Goal: Task Accomplishment & Management: Use online tool/utility

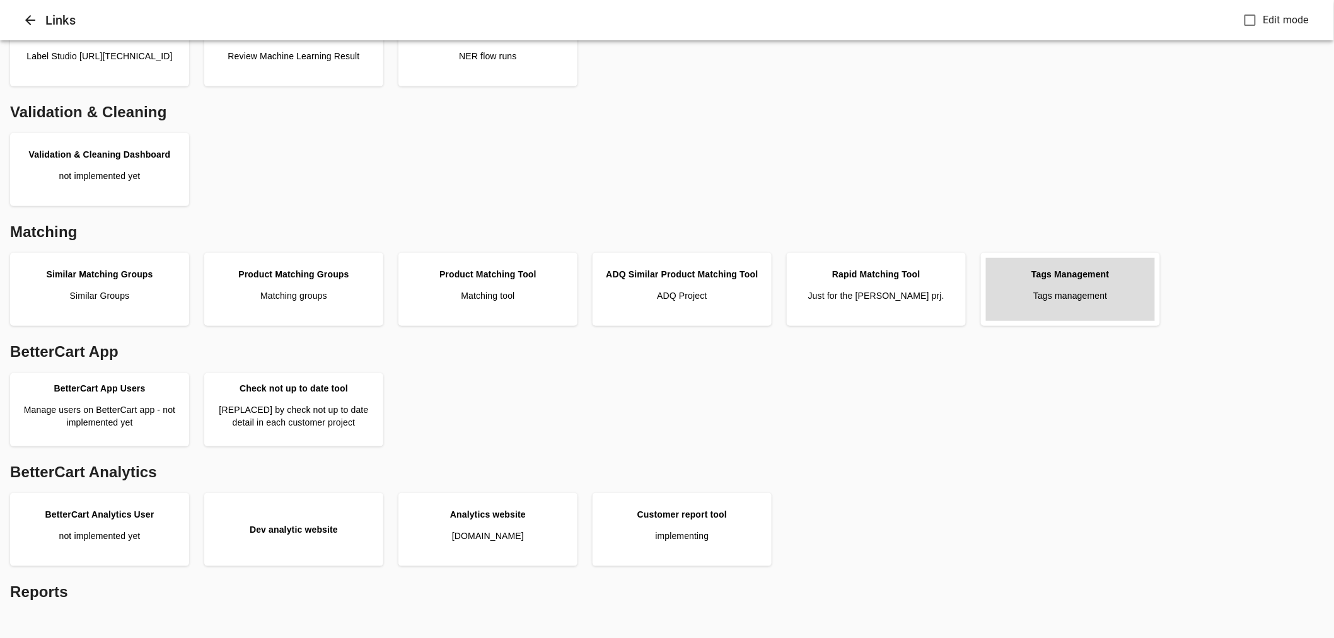
scroll to position [210, 0]
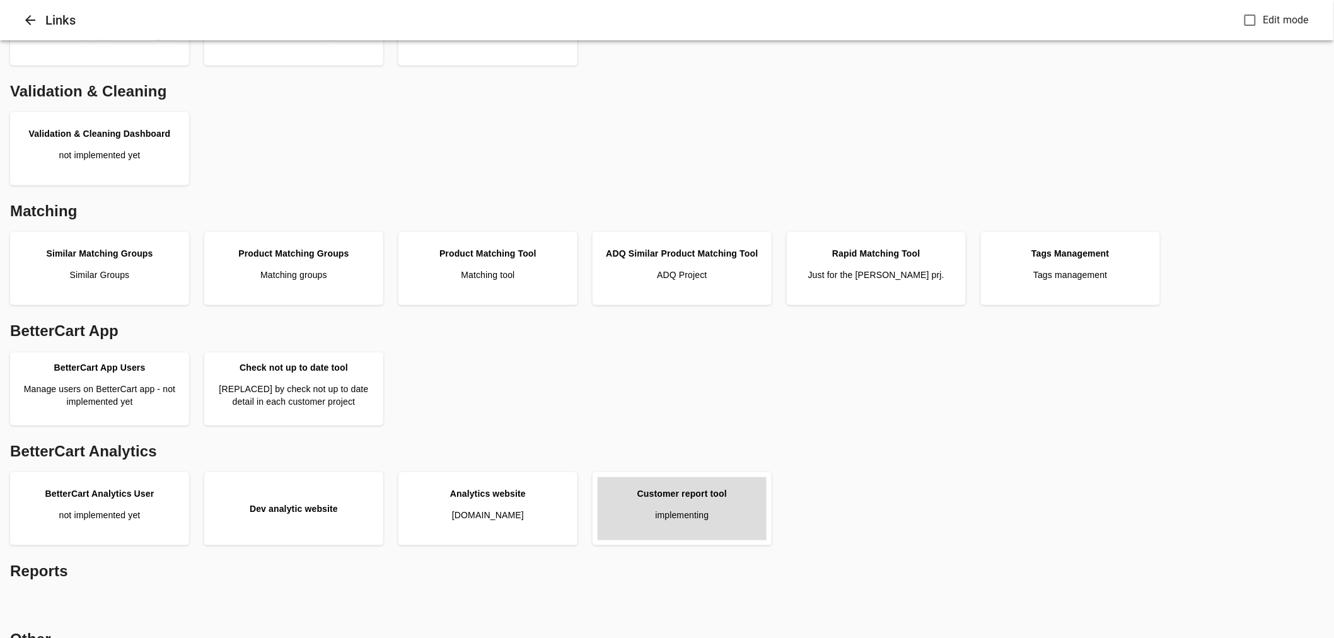
click at [707, 492] on div "Customer report tool" at bounding box center [682, 493] width 90 height 13
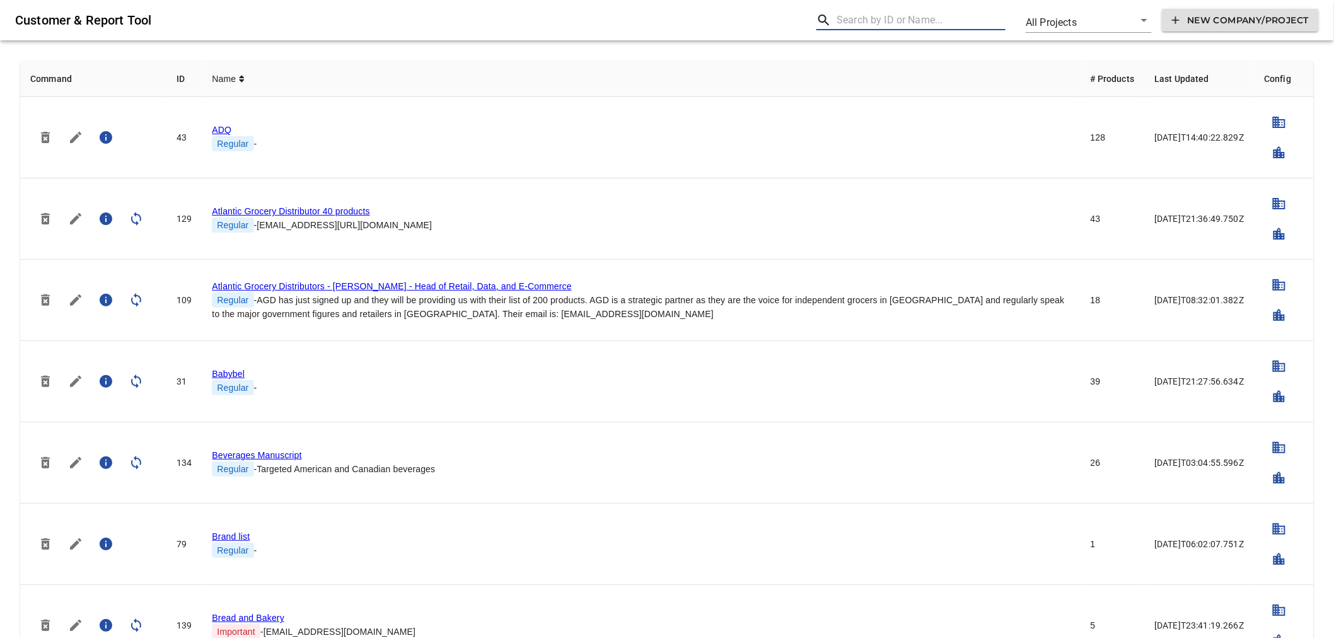
click at [857, 21] on input "text" at bounding box center [921, 20] width 169 height 20
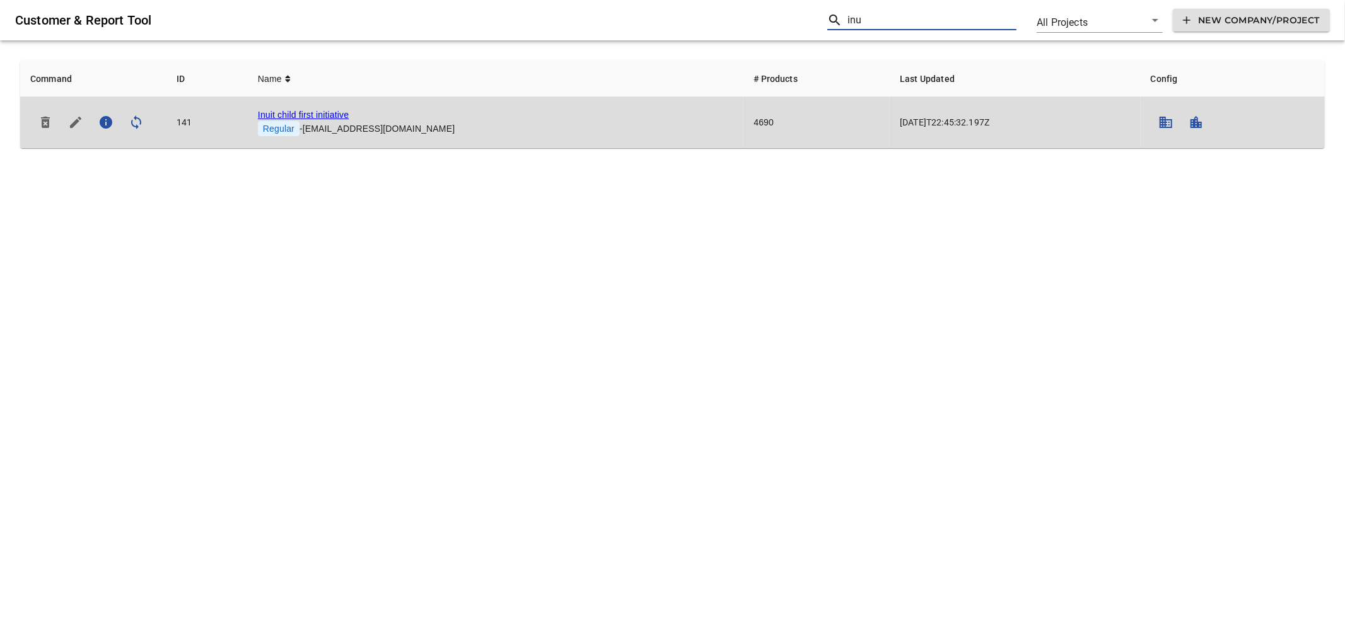
type input "inu"
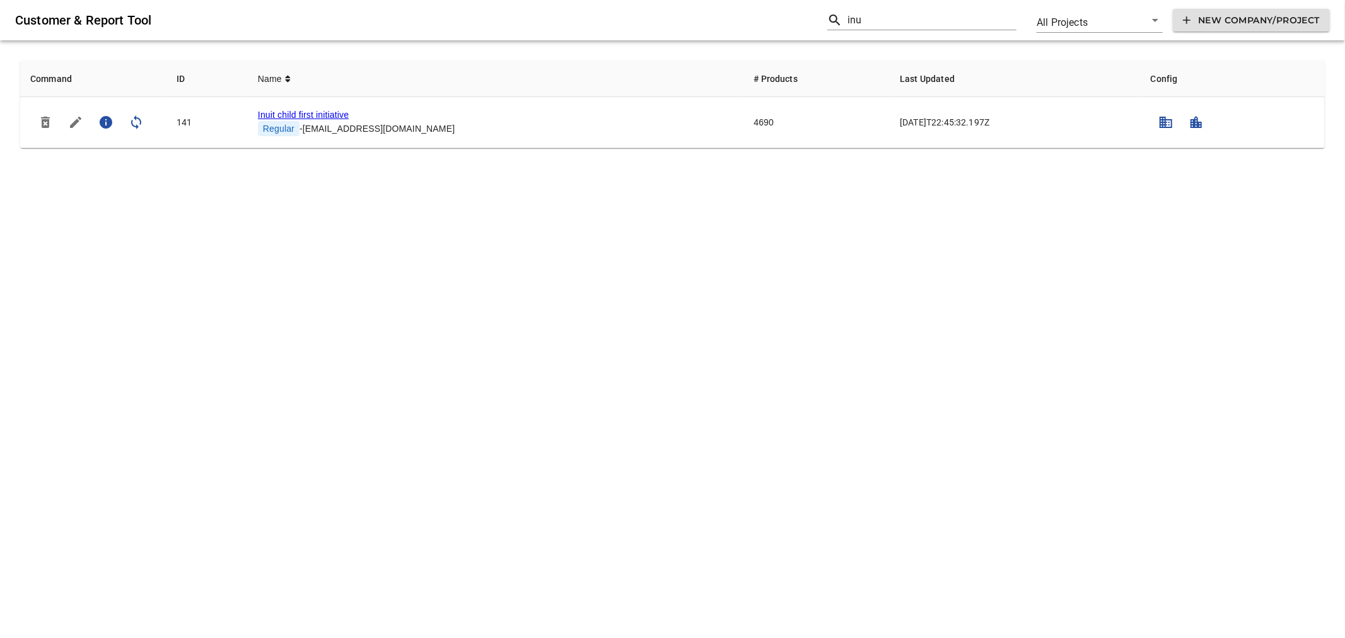
click at [296, 117] on link "Inuit child first initiative" at bounding box center [303, 115] width 91 height 10
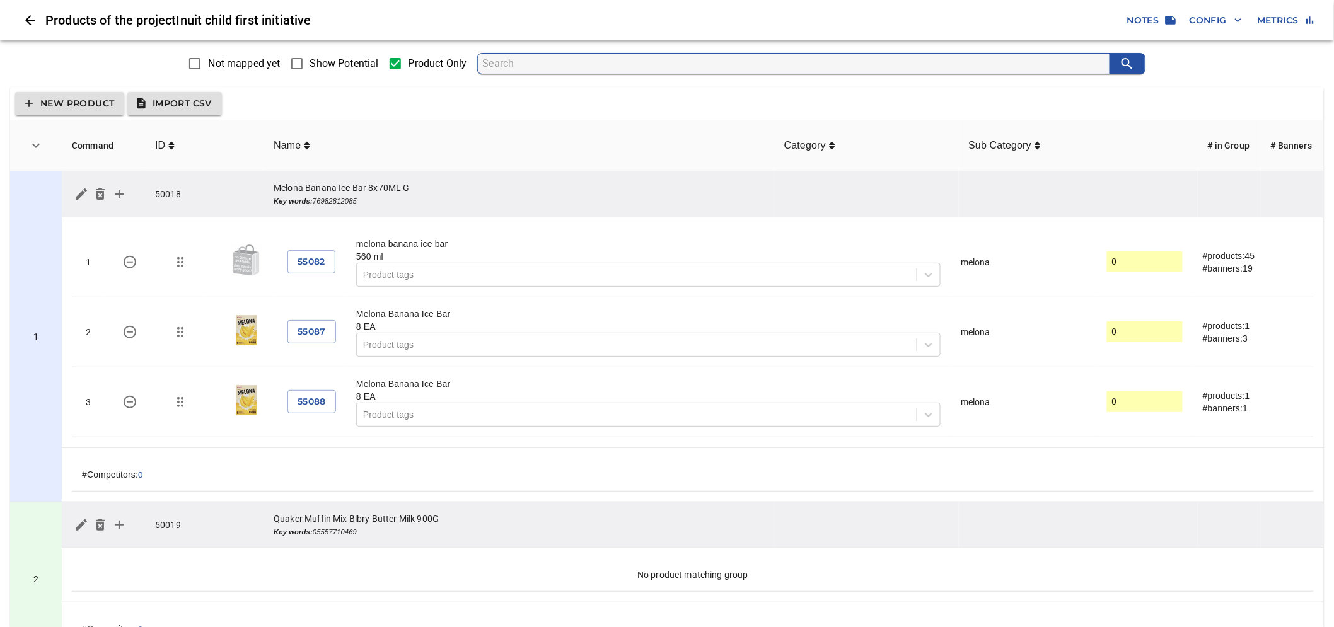
click at [328, 61] on span "Show Potential" at bounding box center [344, 63] width 69 height 15
click at [310, 61] on input "Show Potential" at bounding box center [297, 63] width 26 height 26
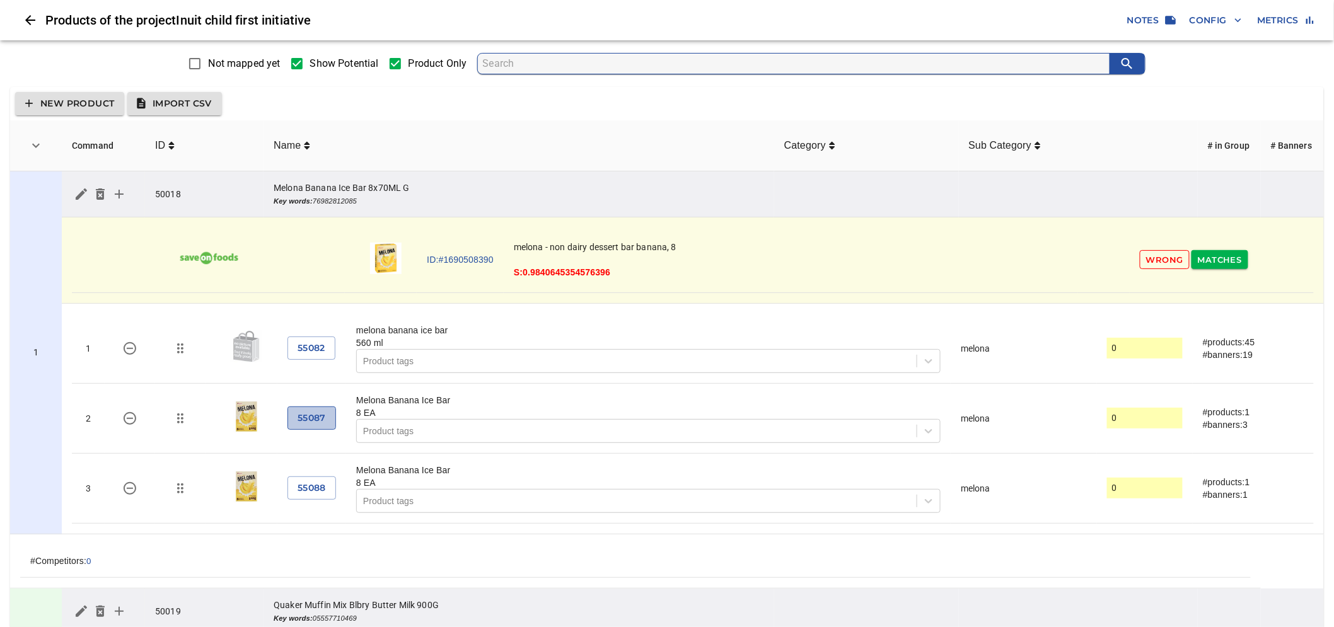
click at [320, 426] on span "55087" at bounding box center [312, 418] width 28 height 16
click at [313, 61] on span "Show Potential" at bounding box center [344, 63] width 69 height 15
click at [310, 61] on input "Show Potential" at bounding box center [297, 63] width 26 height 26
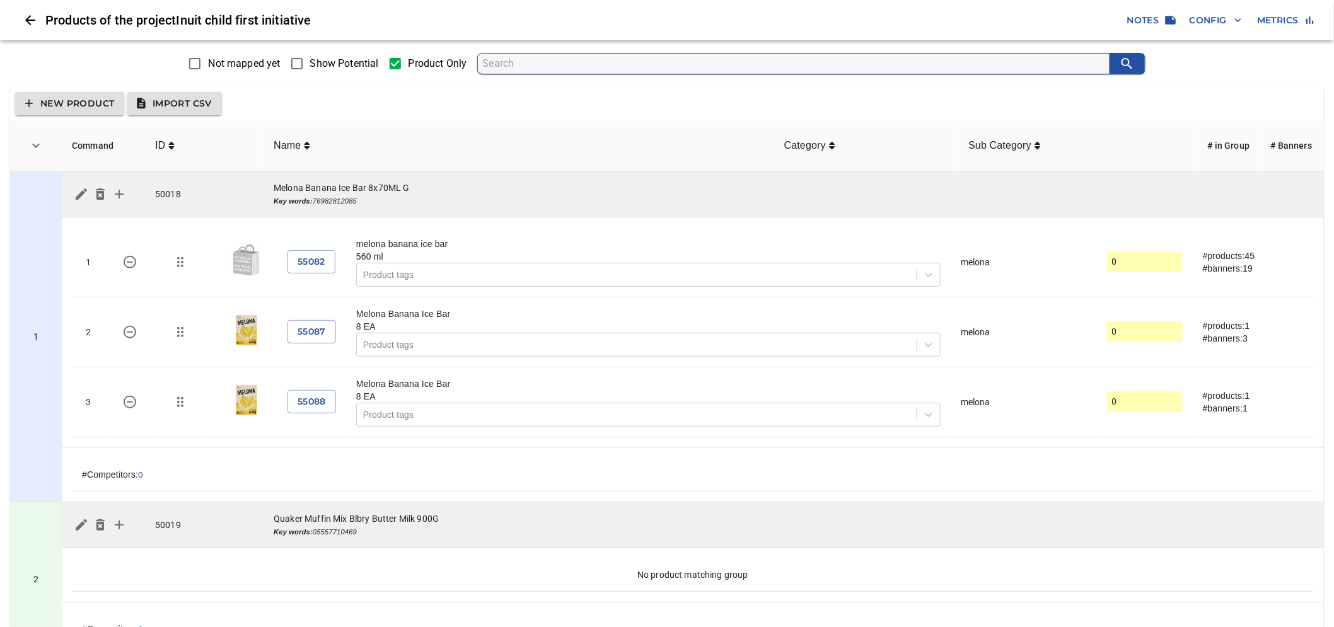
click at [313, 61] on span "Show Potential" at bounding box center [344, 63] width 69 height 15
click at [310, 61] on input "Show Potential" at bounding box center [297, 63] width 26 height 26
checkbox input "true"
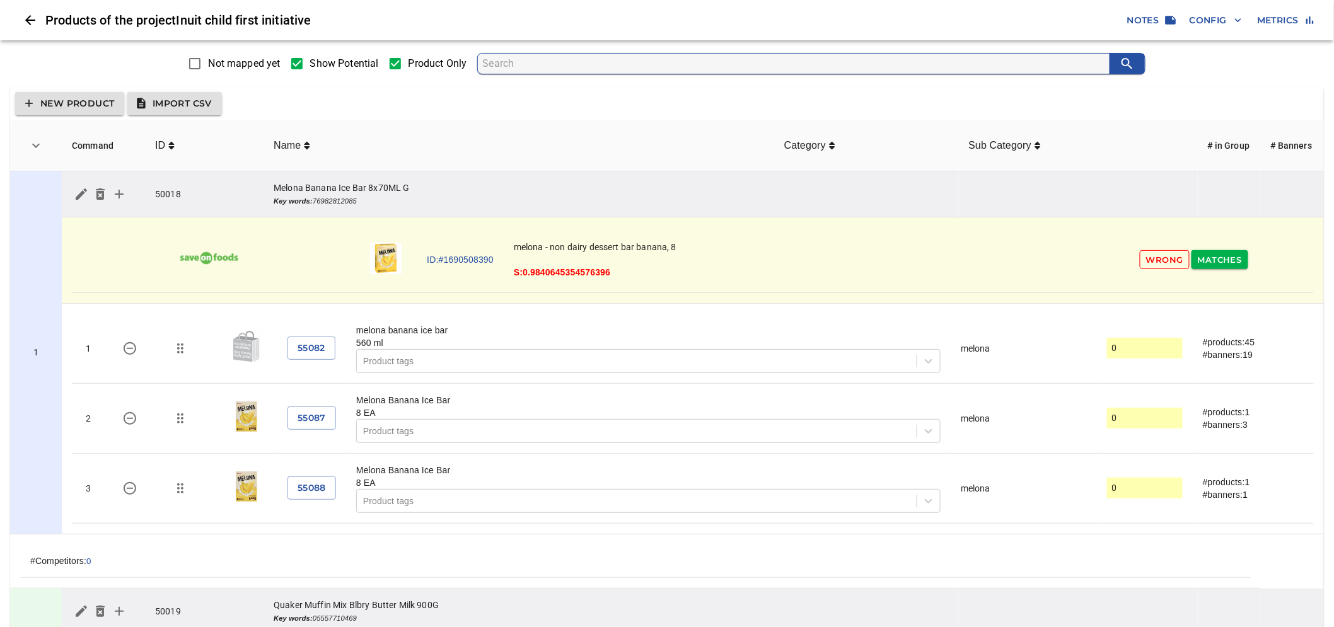
click at [32, 309] on td "1" at bounding box center [36, 352] width 52 height 363
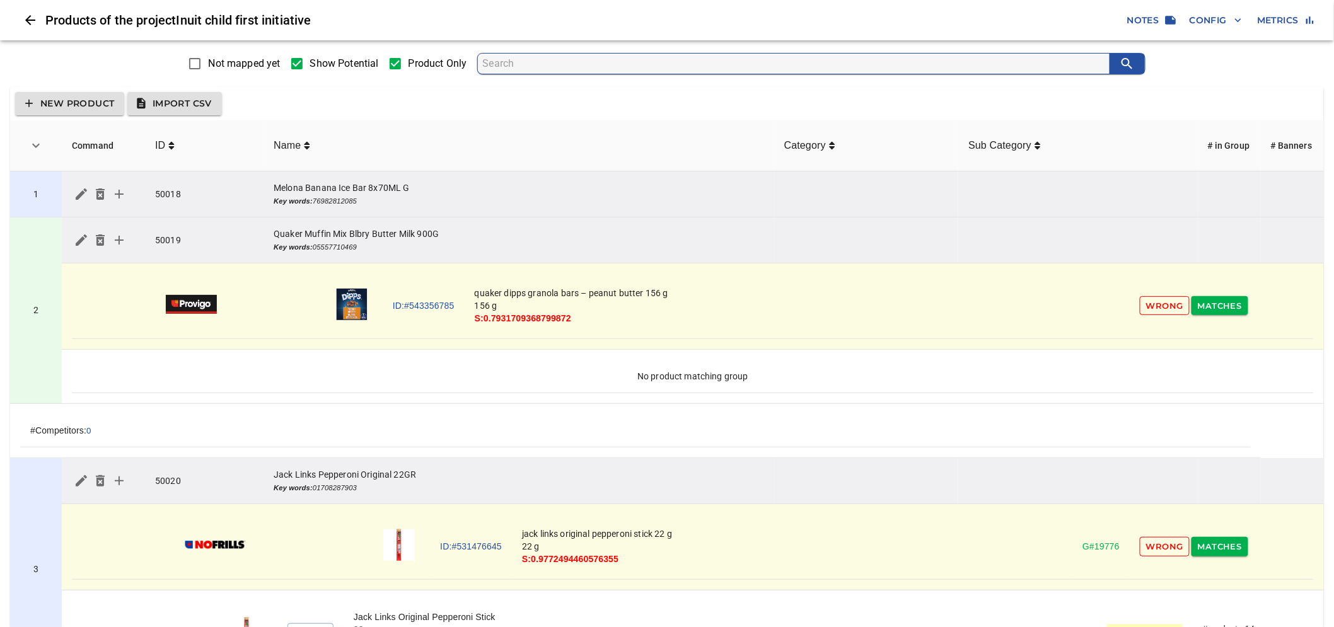
click at [35, 208] on td "1" at bounding box center [36, 194] width 52 height 46
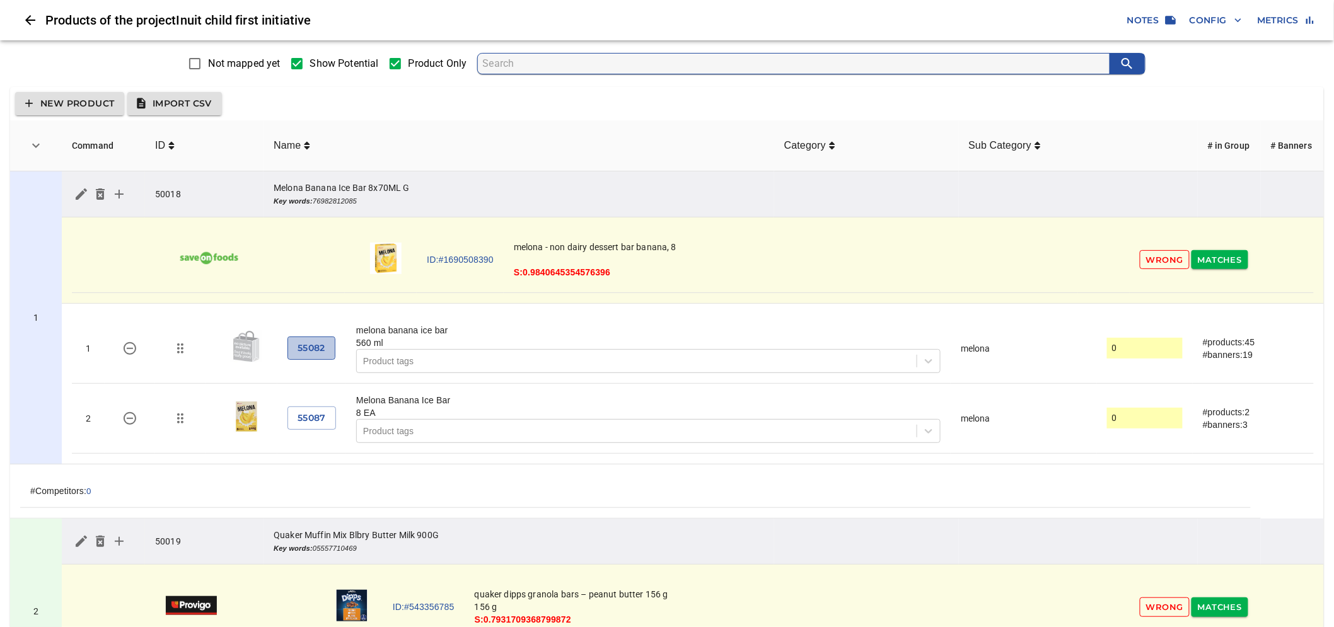
click at [318, 350] on span "55082" at bounding box center [312, 348] width 28 height 16
click at [35, 247] on td "1" at bounding box center [36, 317] width 52 height 293
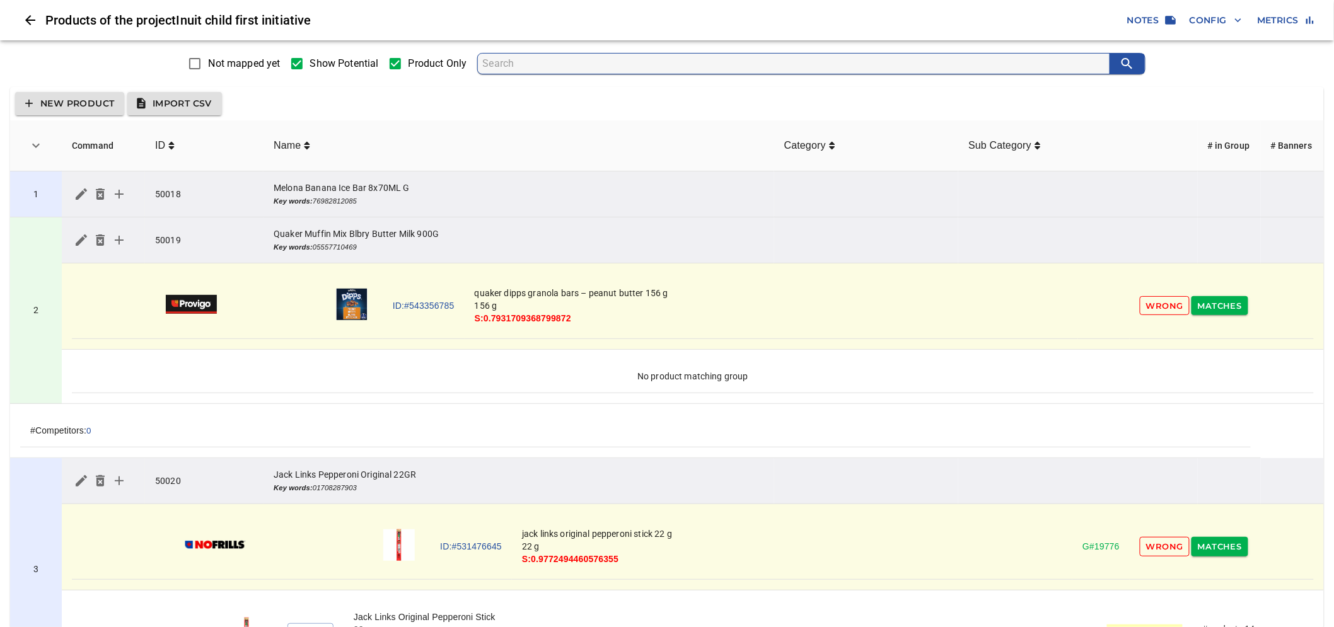
click at [39, 205] on td "1" at bounding box center [36, 194] width 52 height 46
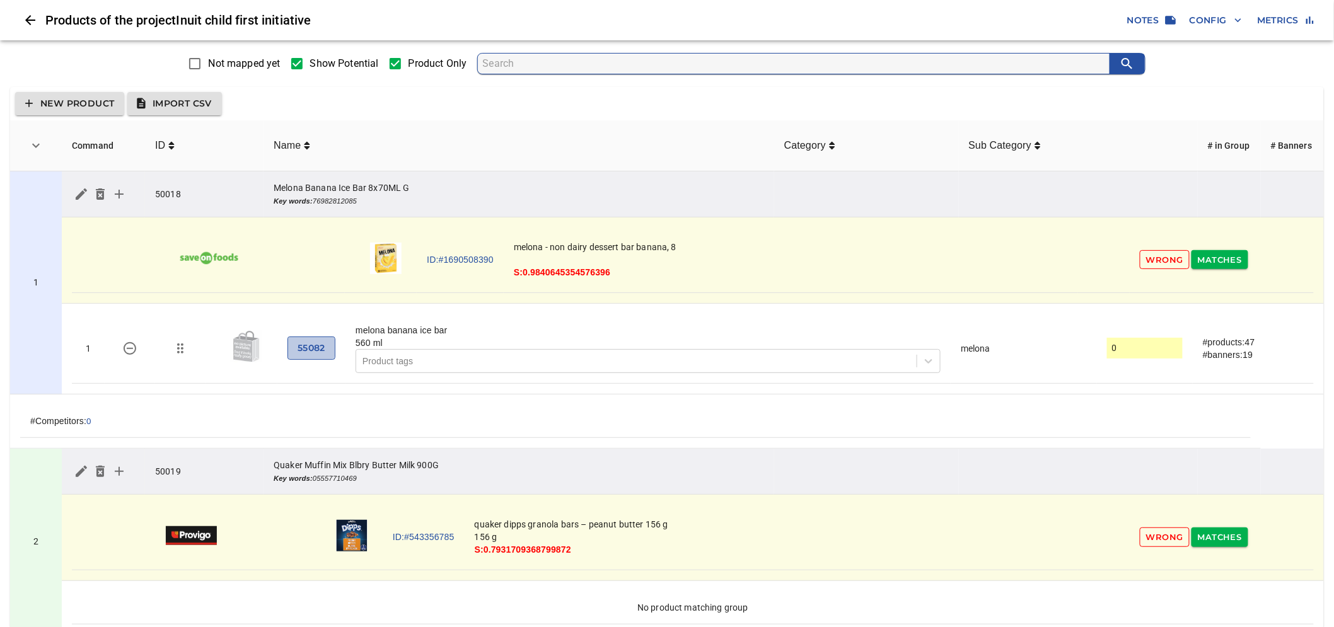
click at [310, 349] on span "55082" at bounding box center [312, 348] width 28 height 16
click at [44, 224] on td "1" at bounding box center [36, 282] width 52 height 223
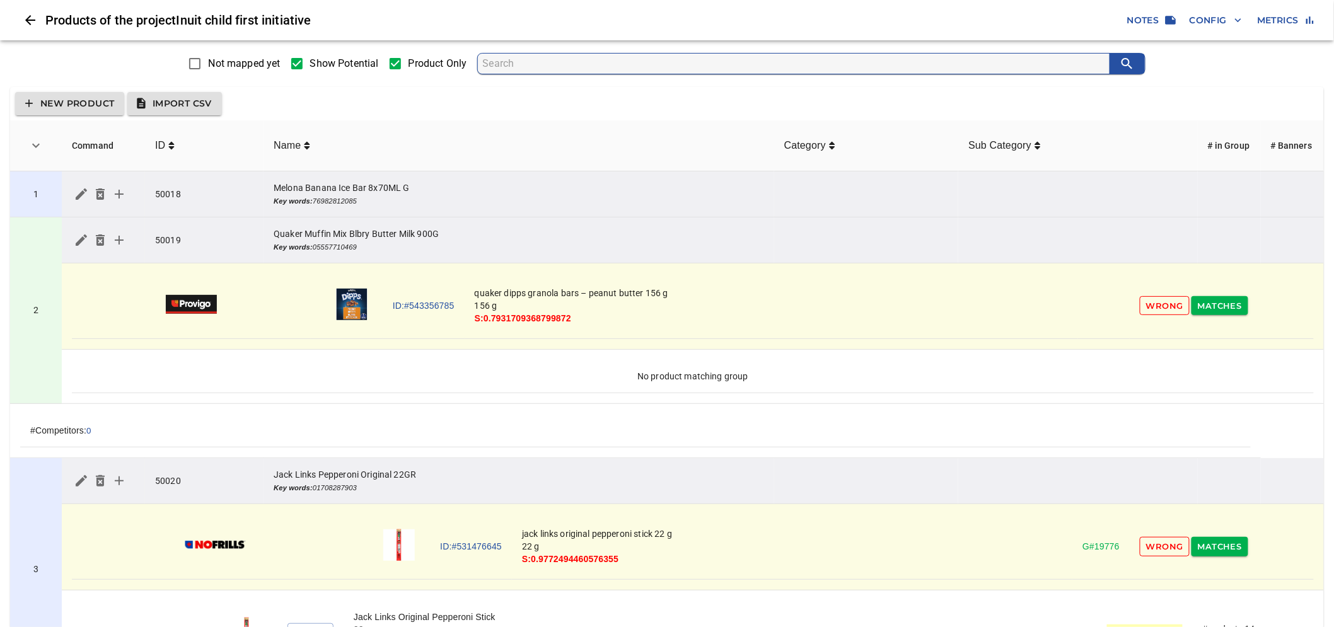
click at [45, 209] on td "1" at bounding box center [36, 194] width 52 height 46
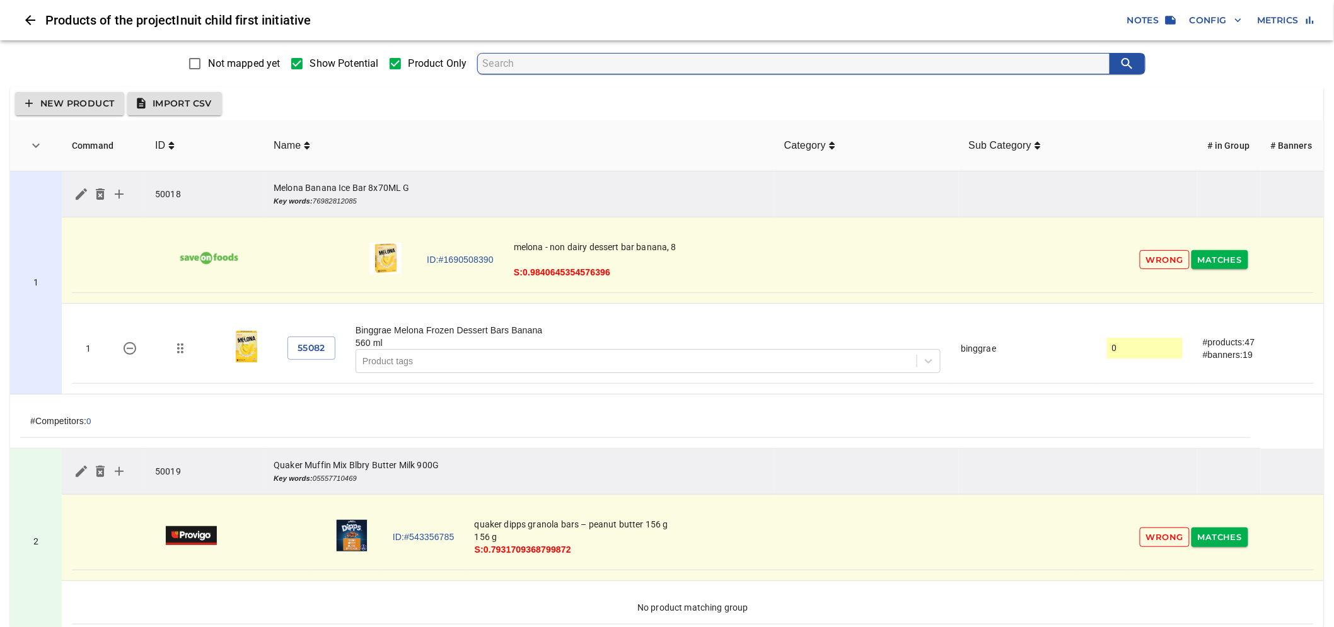
click at [48, 285] on td "1" at bounding box center [36, 282] width 52 height 223
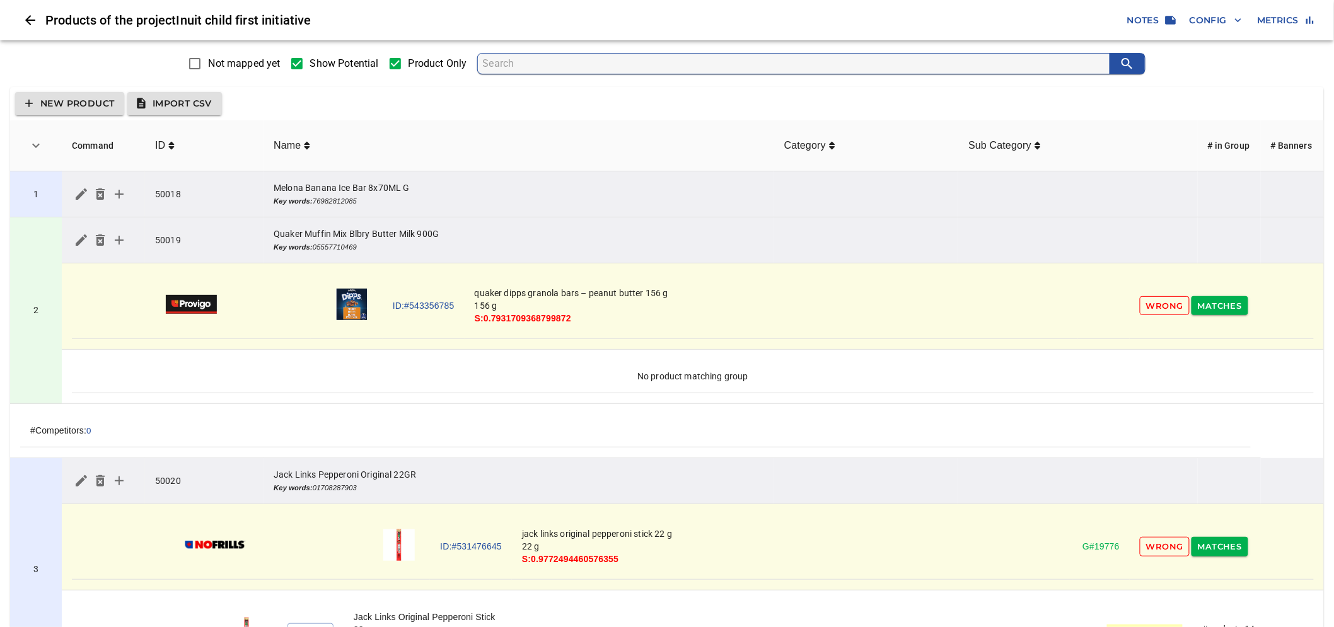
click at [55, 206] on td "1" at bounding box center [36, 194] width 52 height 46
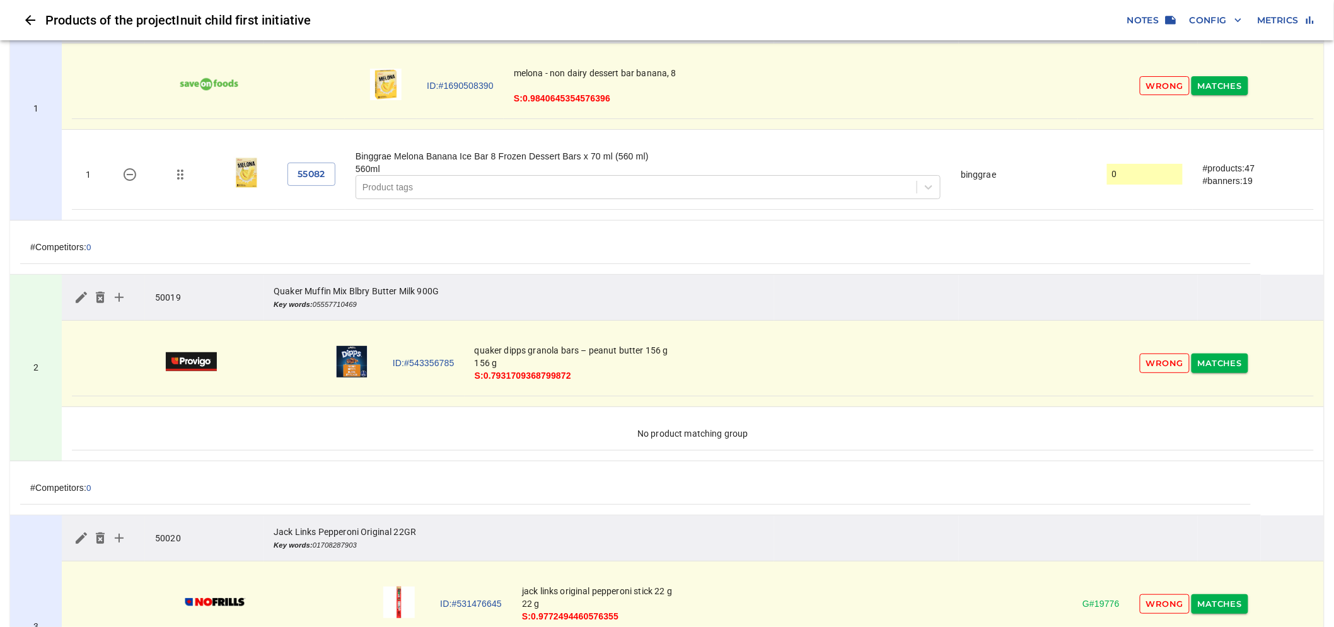
scroll to position [210, 0]
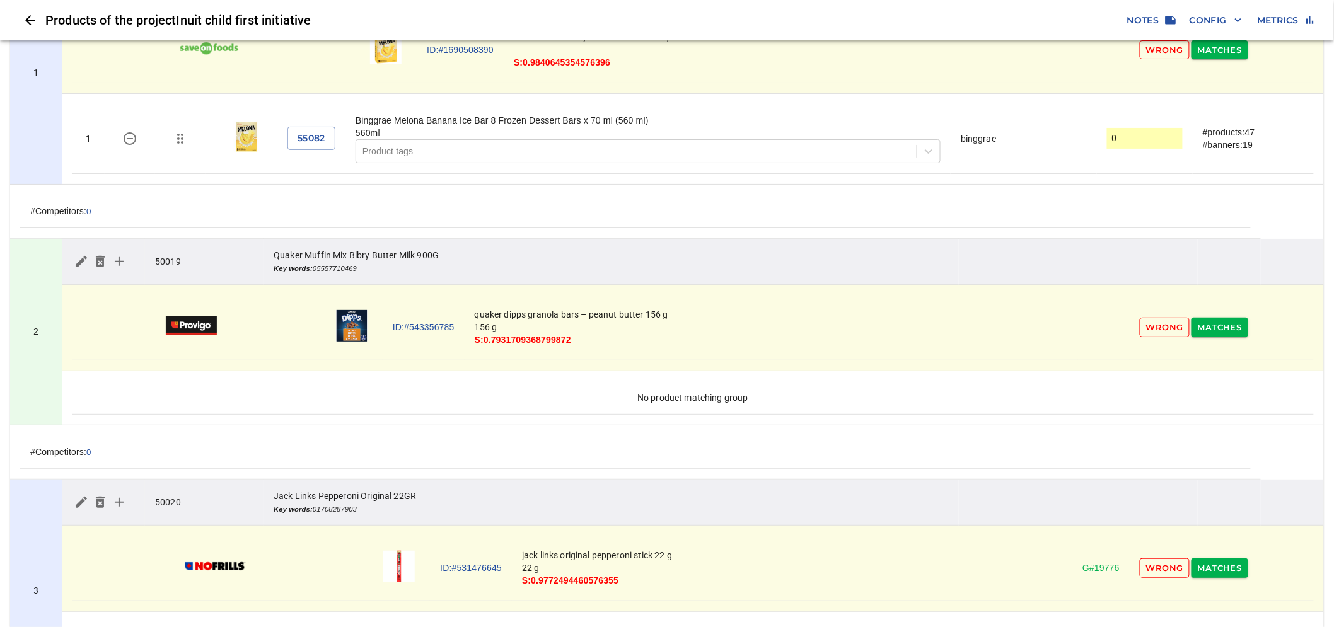
click at [1154, 327] on span "Wrong" at bounding box center [1164, 327] width 37 height 14
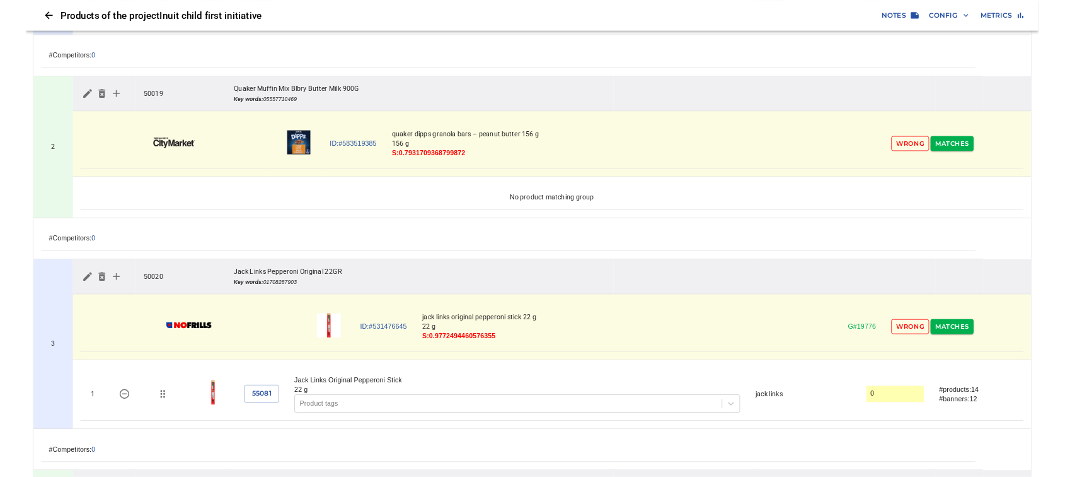
scroll to position [350, 0]
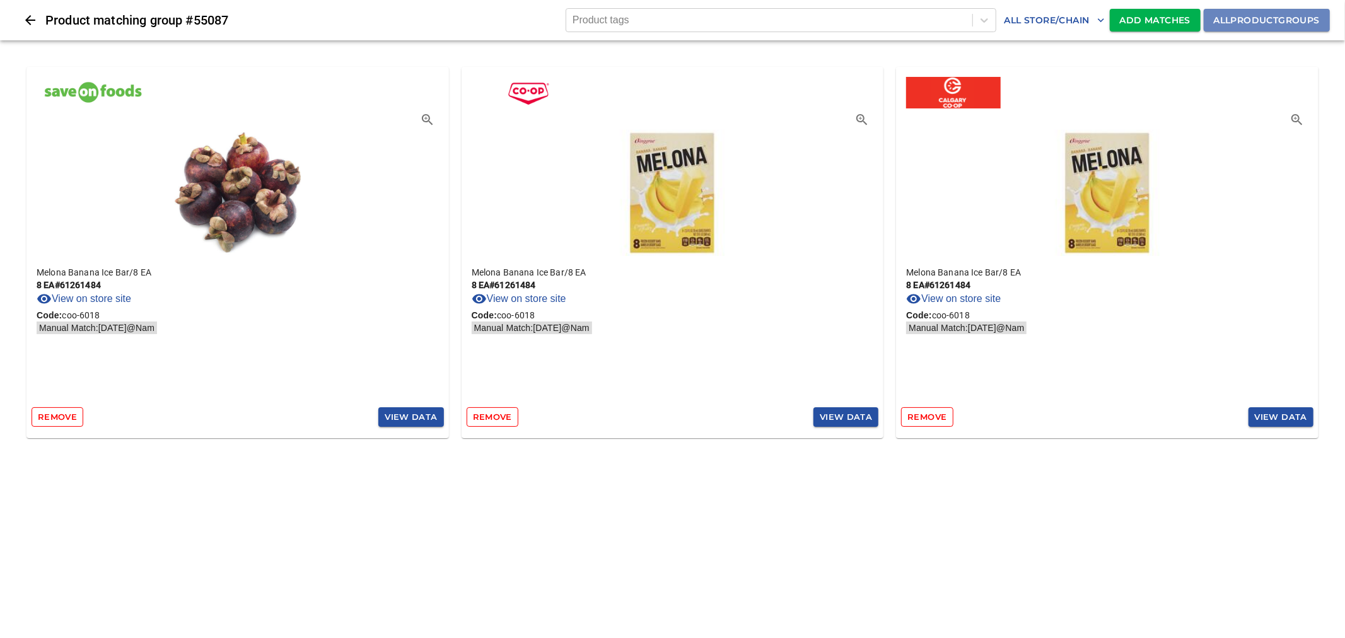
click at [1248, 21] on span "All product groups" at bounding box center [1266, 21] width 106 height 16
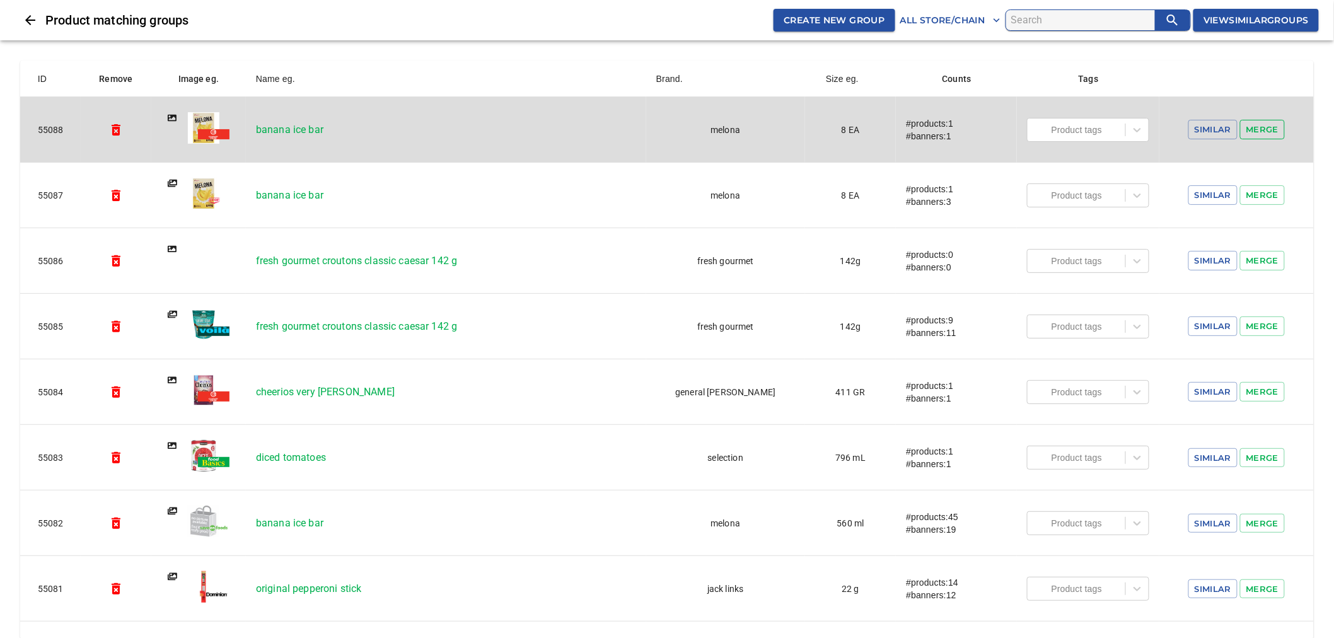
click at [1258, 126] on span "Merge" at bounding box center [1262, 129] width 33 height 14
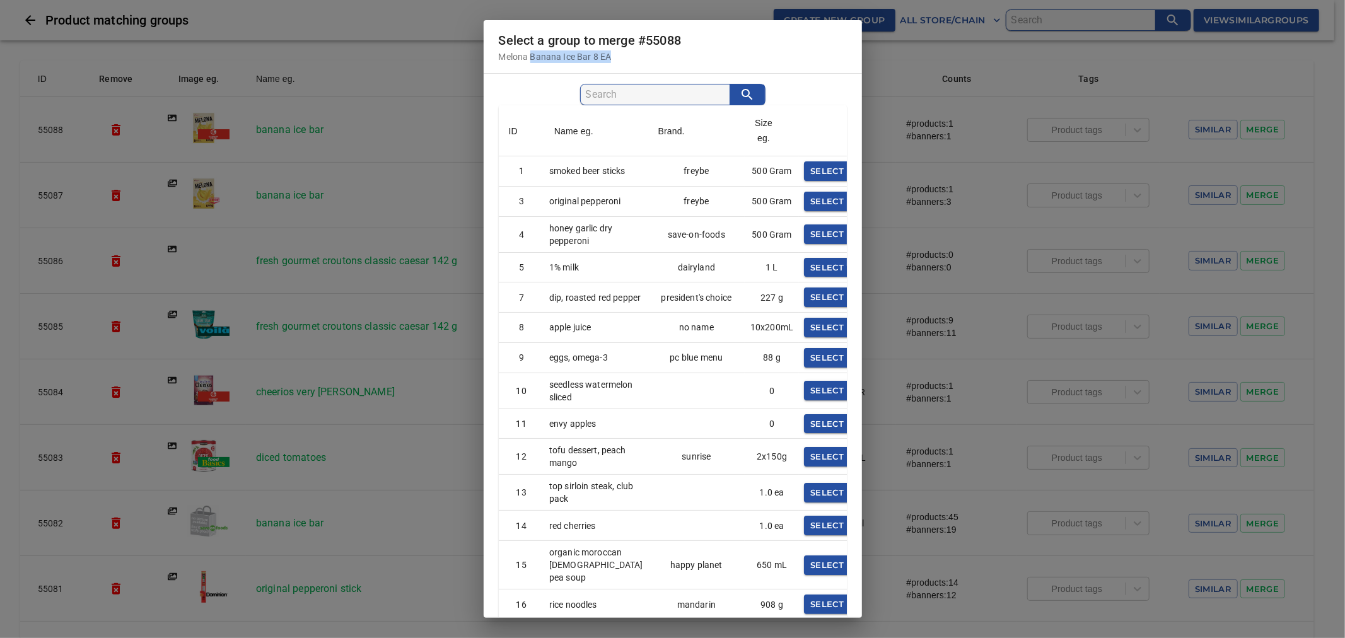
drag, startPoint x: 617, startPoint y: 55, endPoint x: 530, endPoint y: 58, distance: 87.0
click at [530, 58] on p "Melona Banana Ice Bar 8 EA" at bounding box center [673, 56] width 348 height 13
click at [533, 57] on p "Melona Banana Ice Bar 8 EA" at bounding box center [673, 56] width 348 height 13
drag, startPoint x: 530, startPoint y: 54, endPoint x: 591, endPoint y: 57, distance: 61.2
click at [591, 57] on p "Melona Banana Ice Bar 8 EA" at bounding box center [673, 56] width 348 height 13
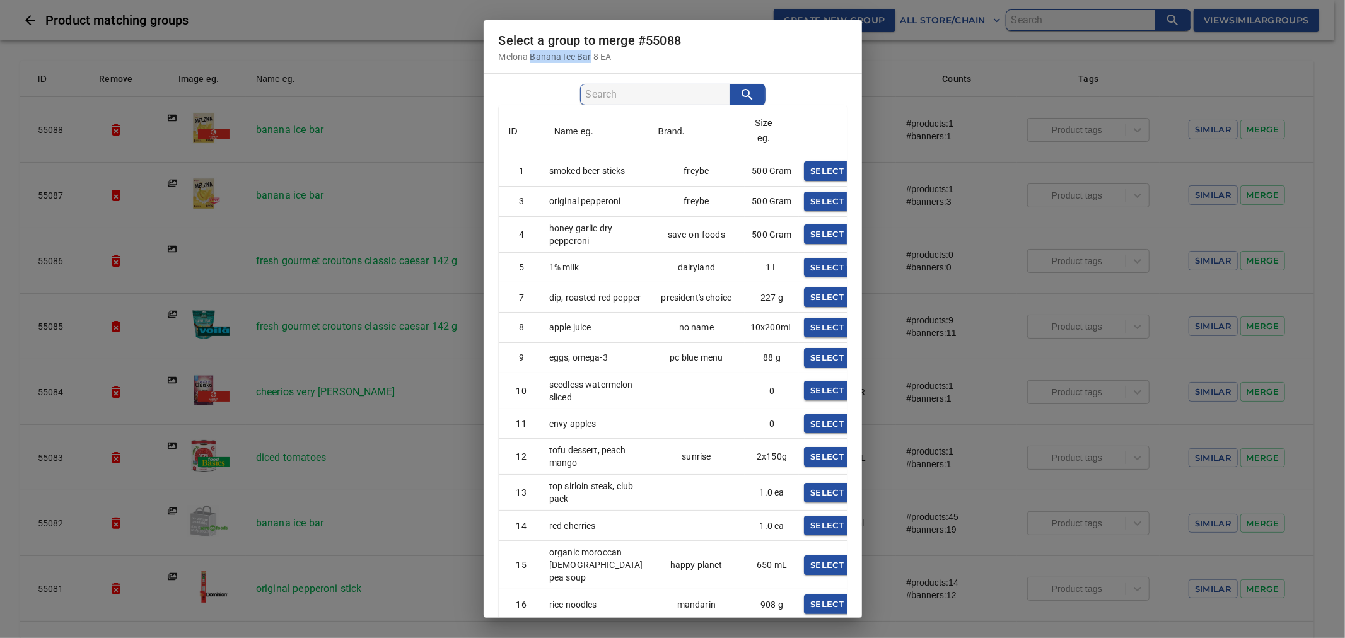
copy p "Banana Ice Bar"
click at [664, 96] on input "search" at bounding box center [658, 94] width 144 height 20
paste input "Banana Ice Bar"
type input "Banana Ice Bar"
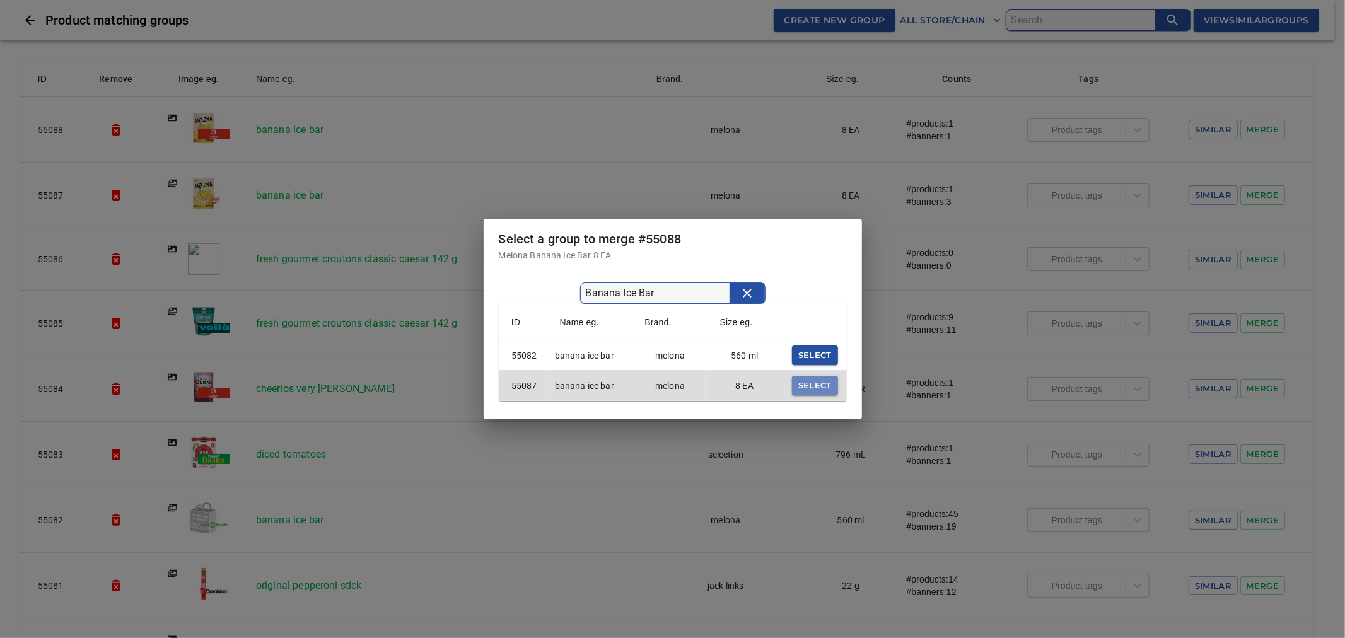
click at [822, 388] on span "select" at bounding box center [814, 385] width 33 height 14
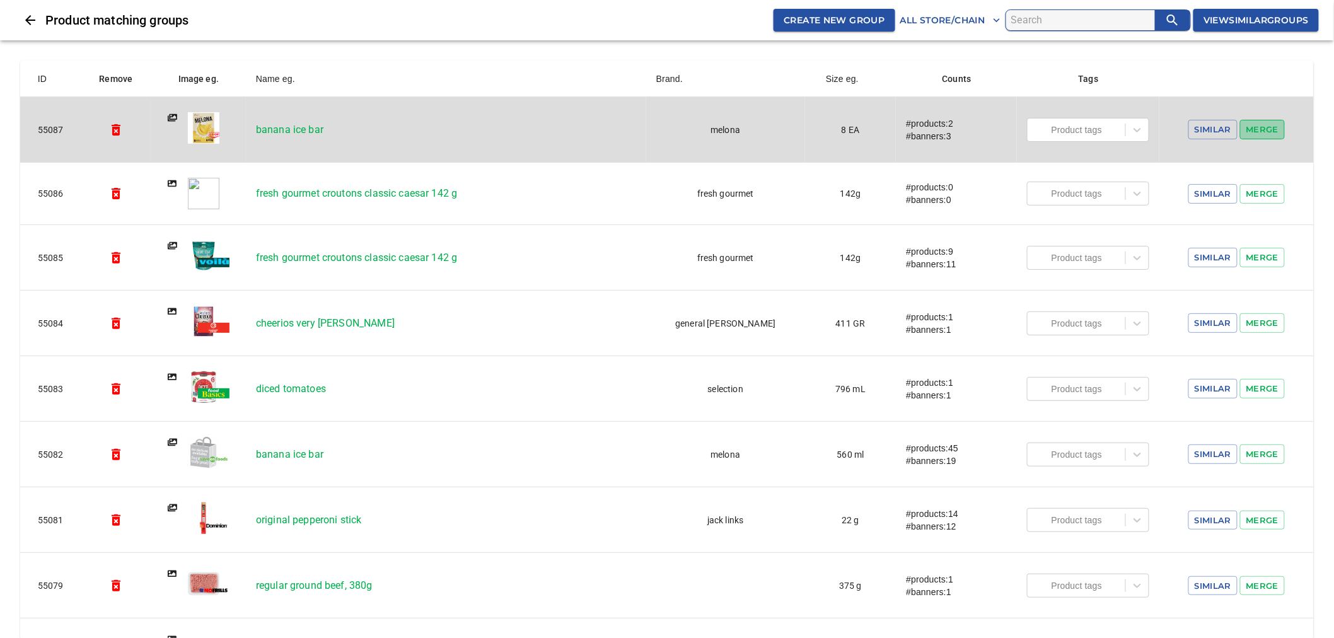
click at [1249, 127] on span "Merge" at bounding box center [1262, 129] width 33 height 14
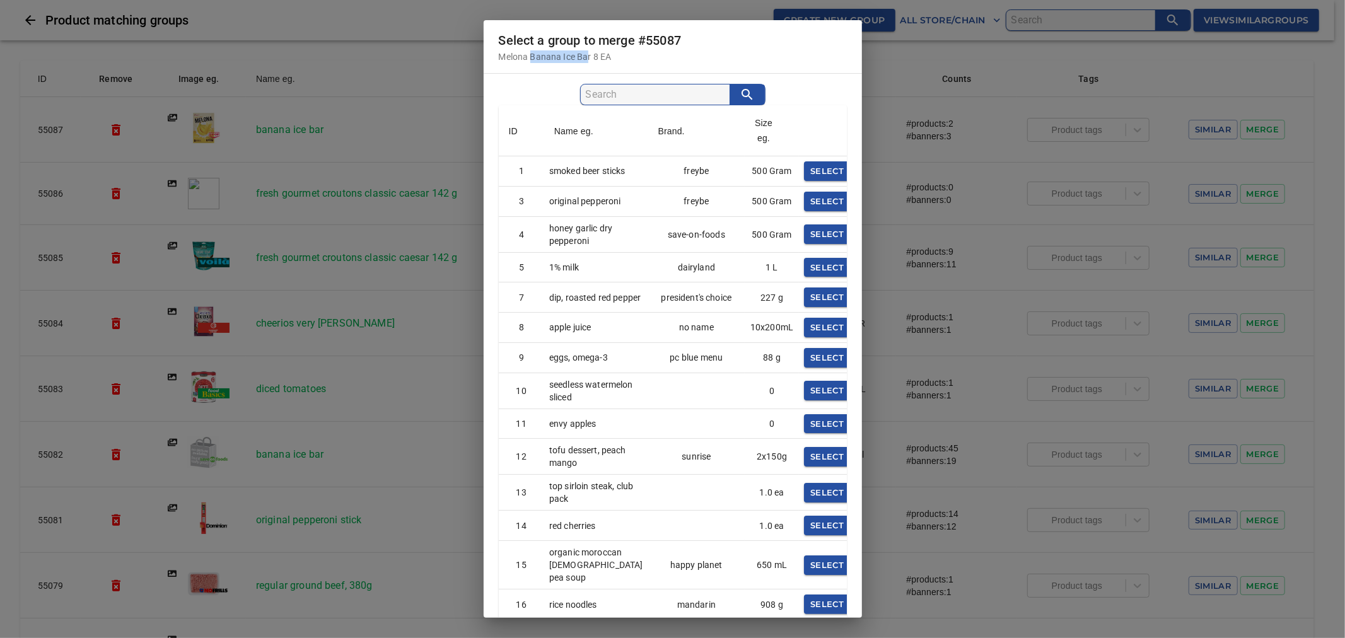
drag, startPoint x: 590, startPoint y: 57, endPoint x: 531, endPoint y: 59, distance: 58.6
click at [531, 59] on p "Melona Banana Ice Bar 8 EA" at bounding box center [673, 56] width 348 height 13
copy p "Banana Ice Ba"
click at [646, 95] on input "search" at bounding box center [658, 94] width 144 height 20
paste input "Banana Ice Ba"
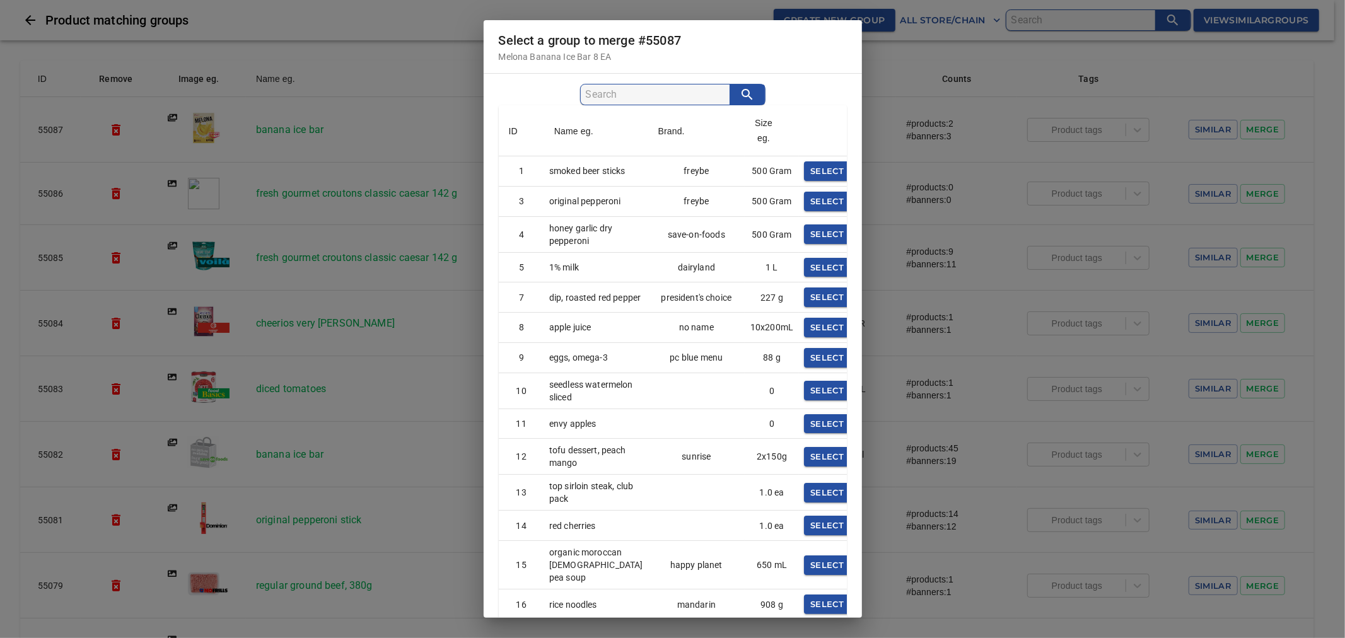
type input "Banana Ice Ba"
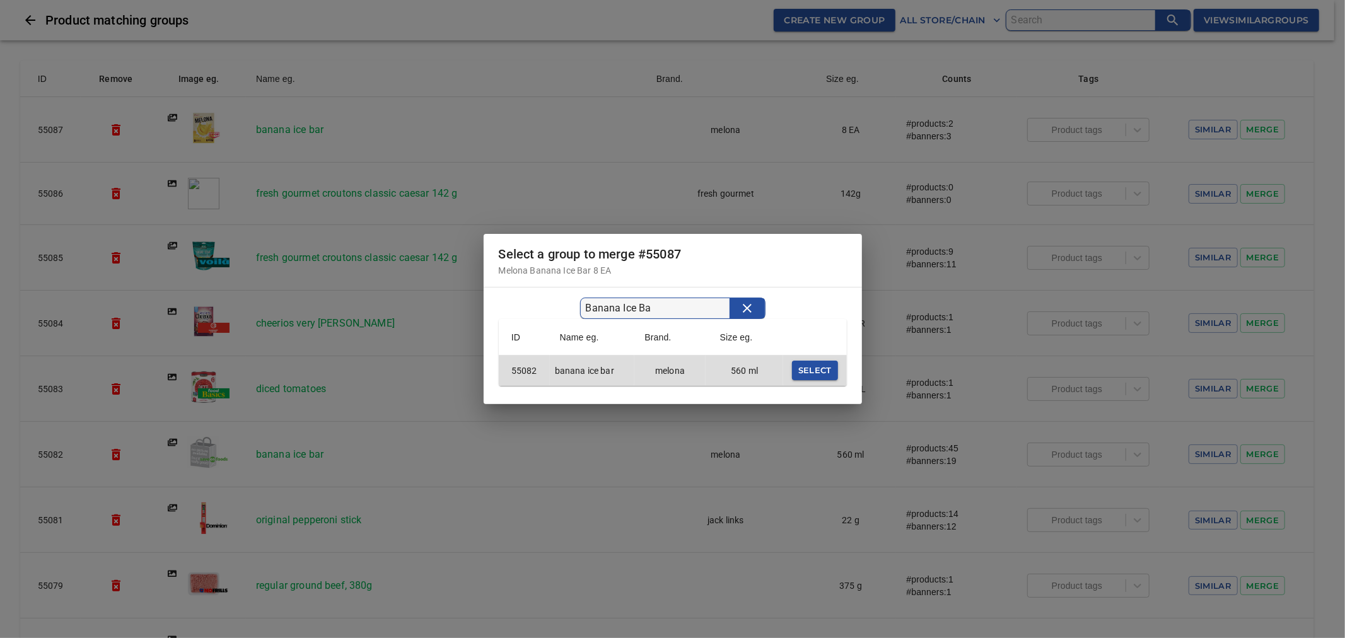
click at [813, 372] on span "select" at bounding box center [814, 370] width 33 height 14
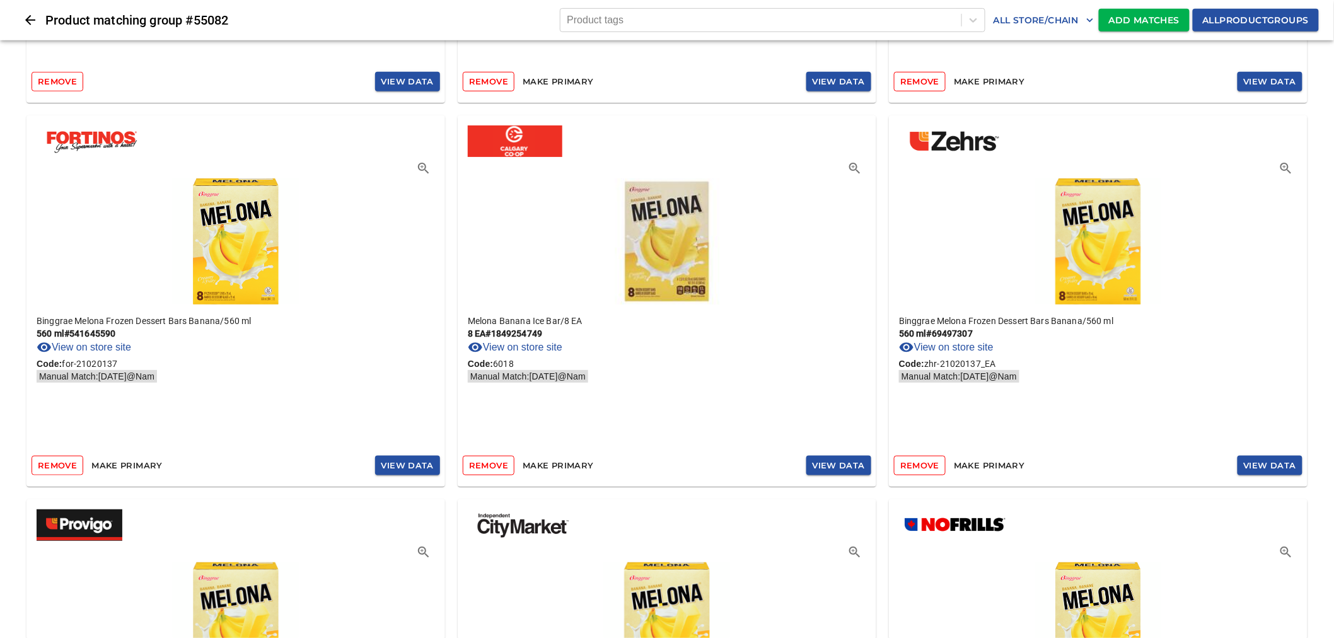
scroll to position [350, 0]
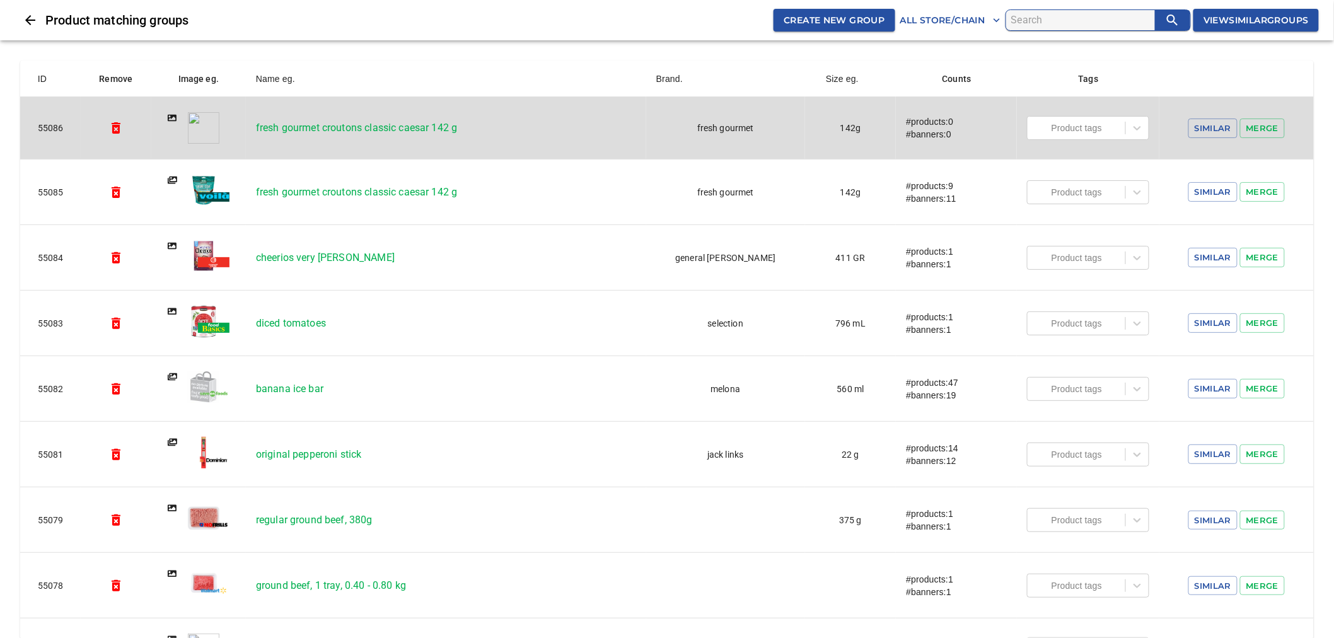
click at [373, 129] on p "fresh gourmet croutons classic caesar 142 g" at bounding box center [446, 127] width 380 height 15
click at [120, 130] on icon "simple table" at bounding box center [116, 127] width 9 height 11
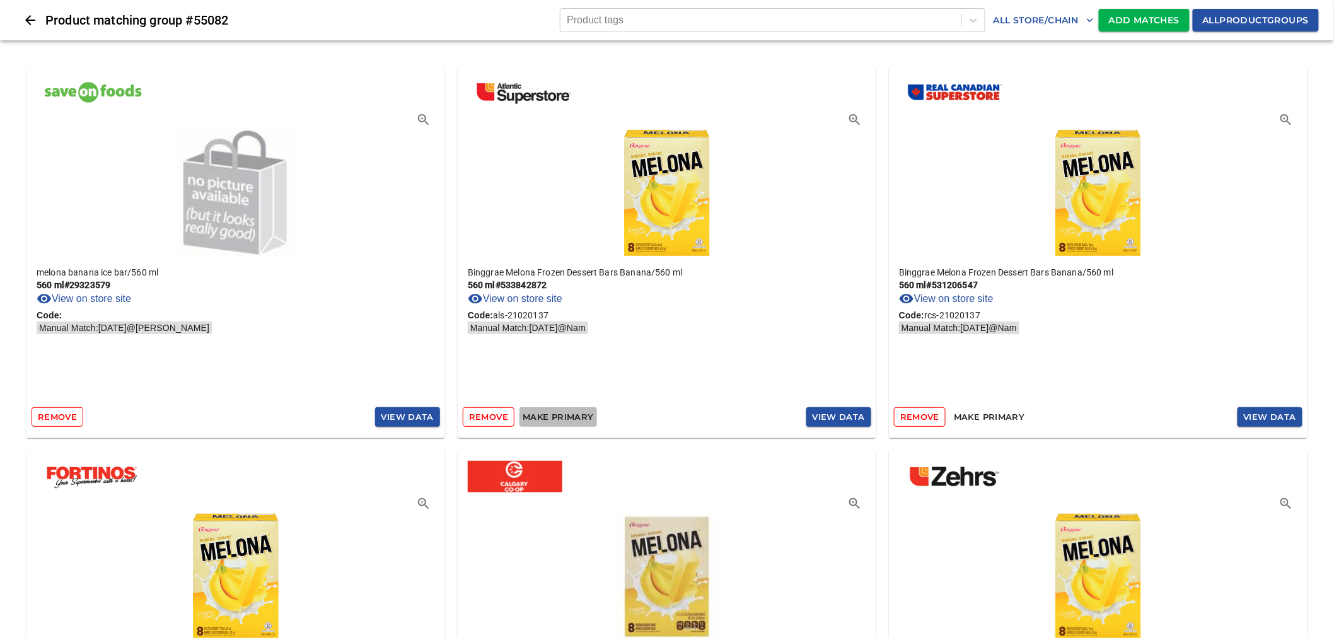
click at [570, 417] on span "Make primary" at bounding box center [558, 417] width 71 height 14
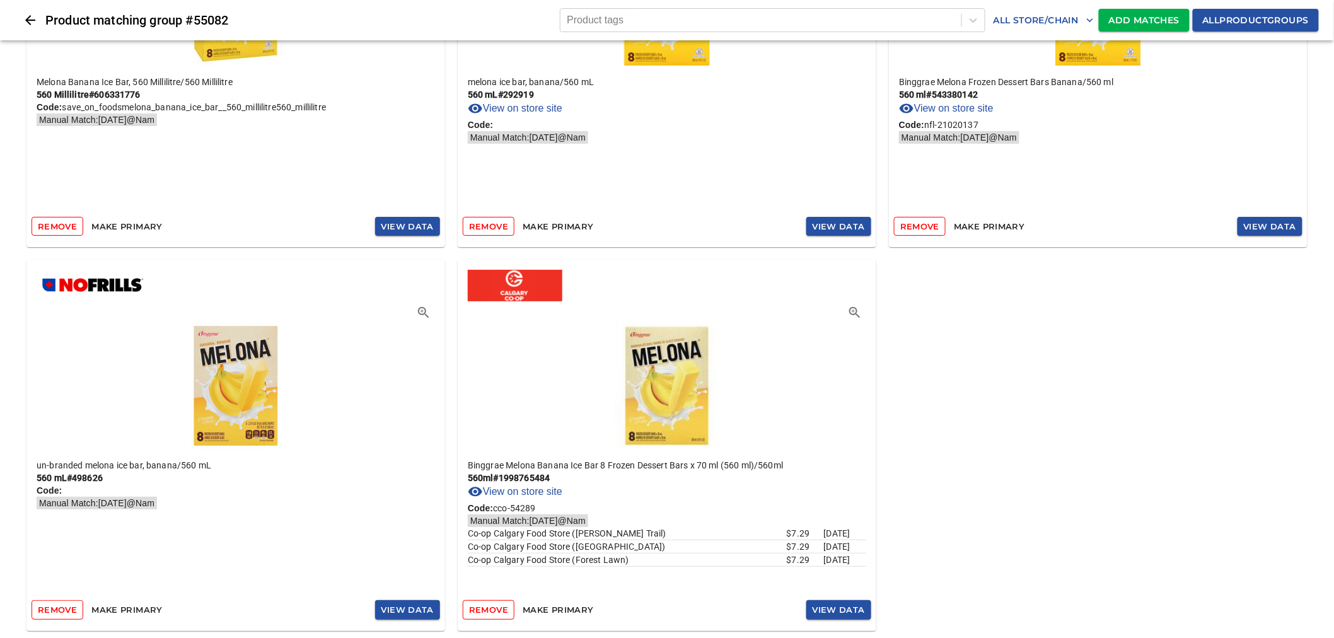
scroll to position [5962, 0]
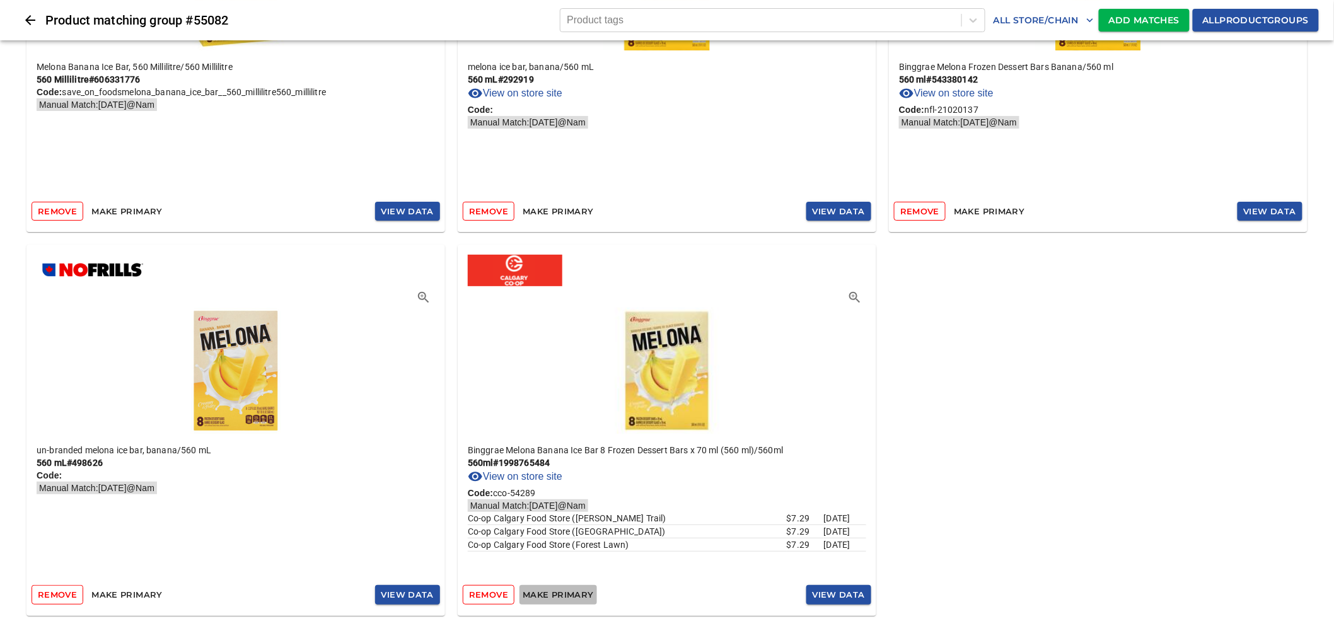
click at [570, 596] on span "Make primary" at bounding box center [558, 595] width 71 height 14
